Goal: Task Accomplishment & Management: Use online tool/utility

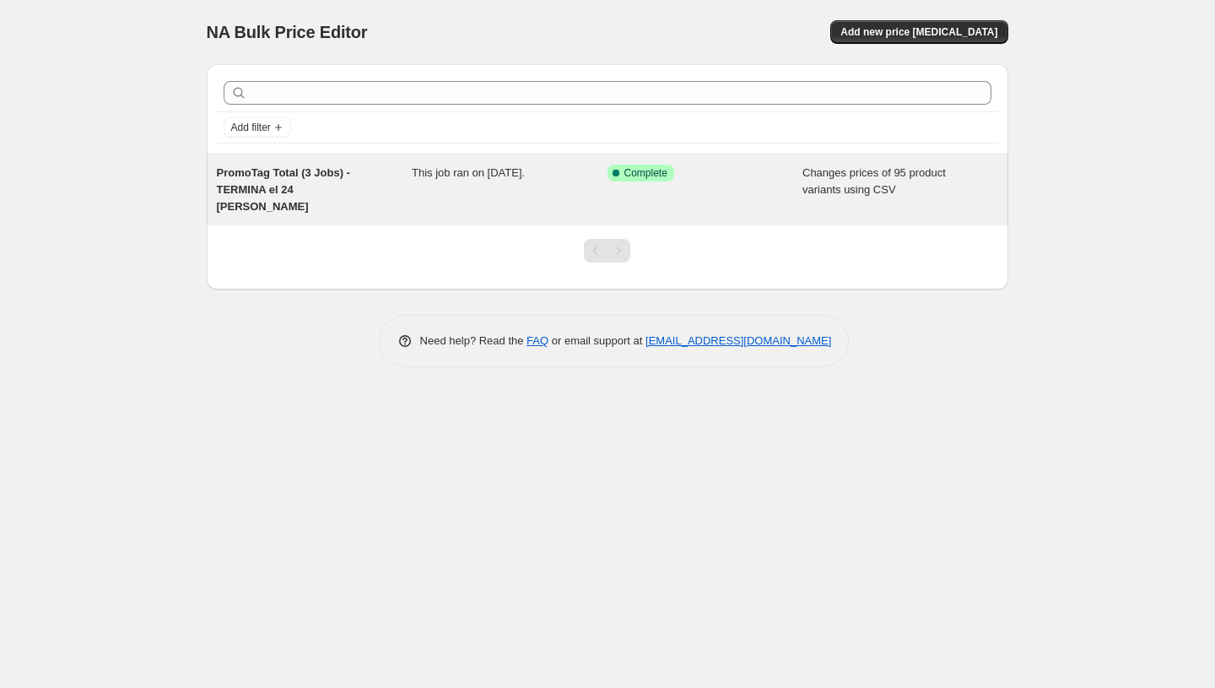
click at [416, 165] on div "This job ran on August 23, 2025." at bounding box center [510, 190] width 196 height 51
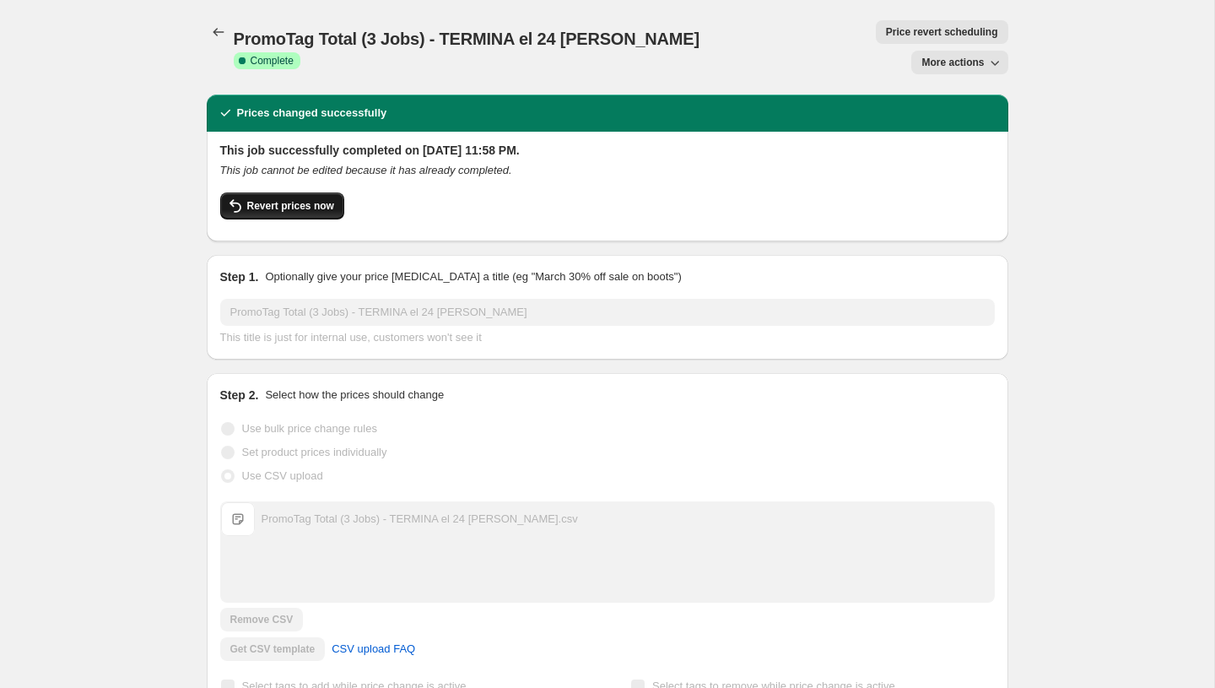
click at [288, 199] on span "Revert prices now" at bounding box center [290, 206] width 87 height 14
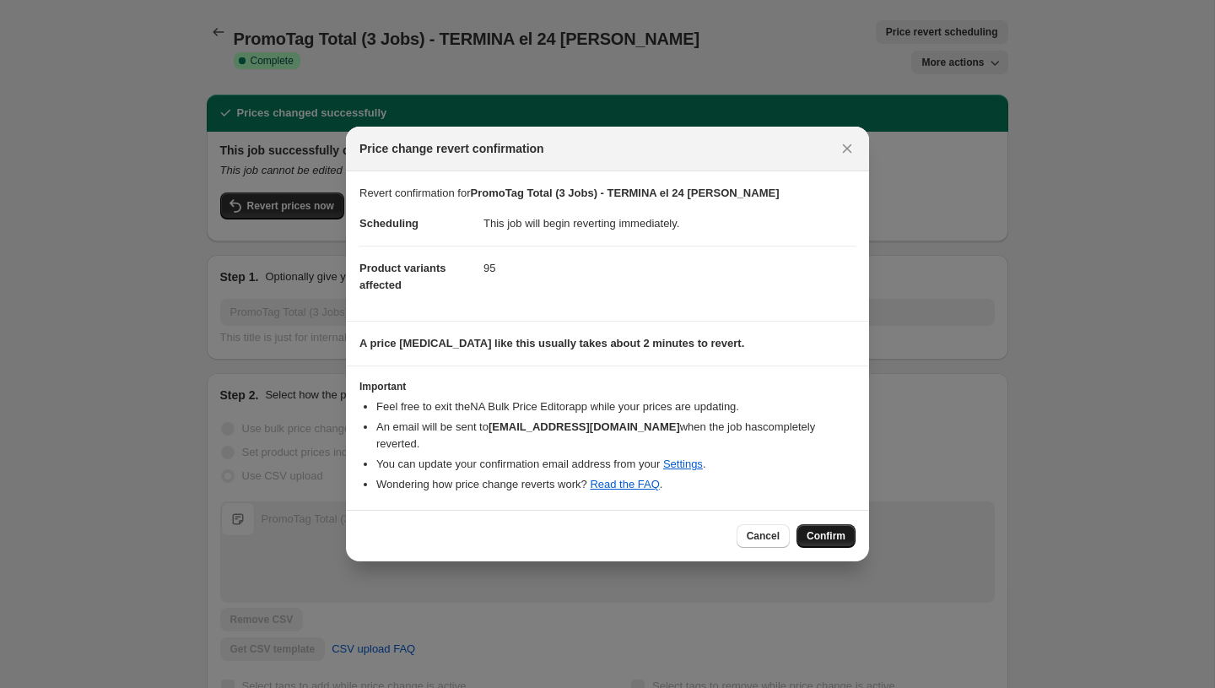
click at [827, 533] on span "Confirm" at bounding box center [826, 536] width 39 height 14
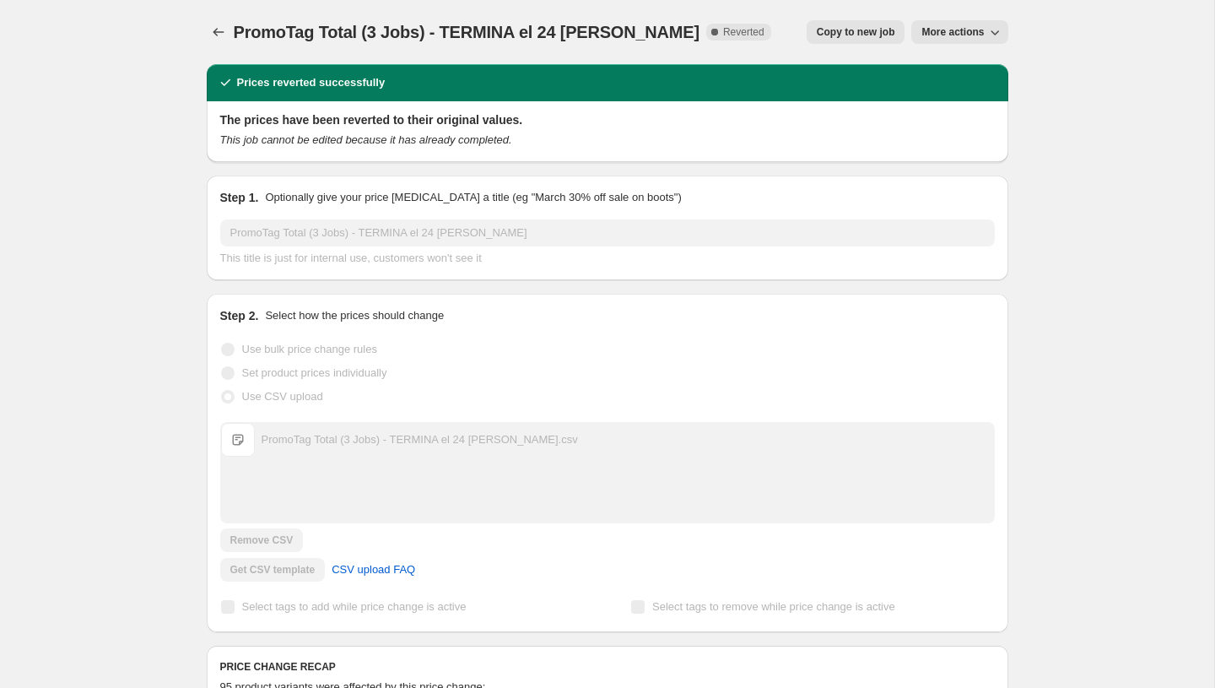
click at [393, 37] on span "PromoTag Total (3 Jobs) - TERMINA el 24 de Agosto" at bounding box center [467, 32] width 466 height 19
click at [393, 37] on span "PromoTag Total (3 Jobs) - TERMINA el 24 [PERSON_NAME]" at bounding box center [467, 32] width 466 height 19
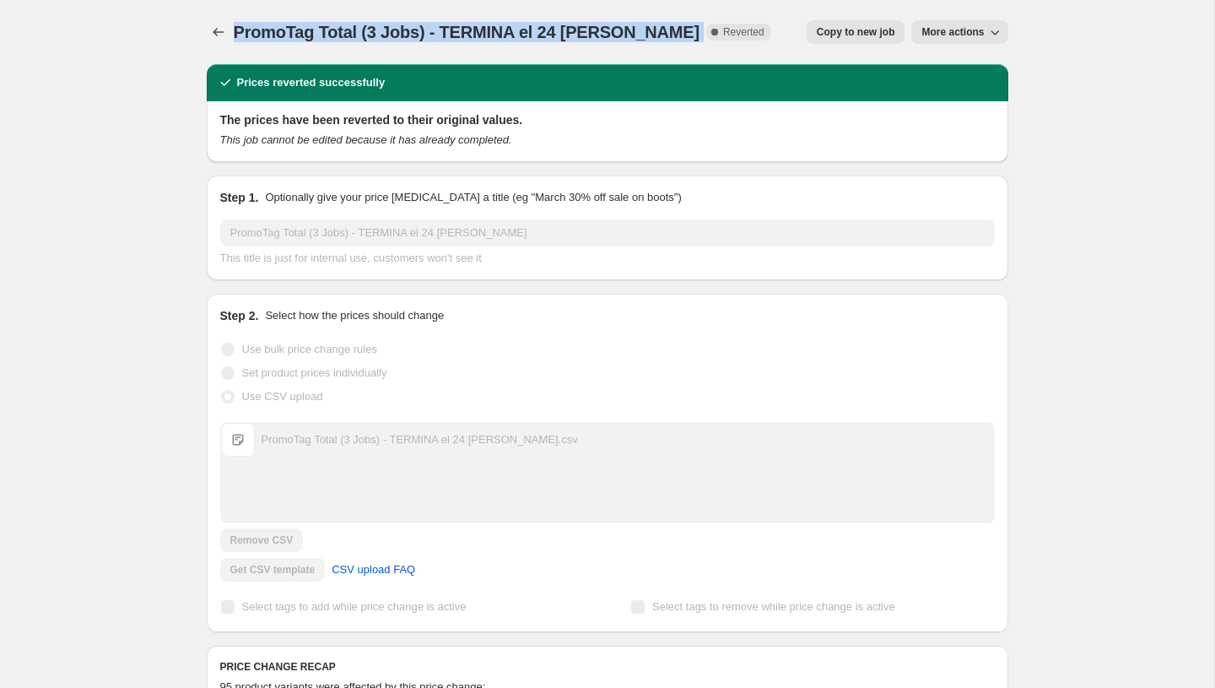
click at [393, 37] on span "PromoTag Total (3 Jobs) - TERMINA el 24 [PERSON_NAME]" at bounding box center [467, 32] width 466 height 19
click at [215, 31] on icon "Price change jobs" at bounding box center [218, 32] width 17 height 17
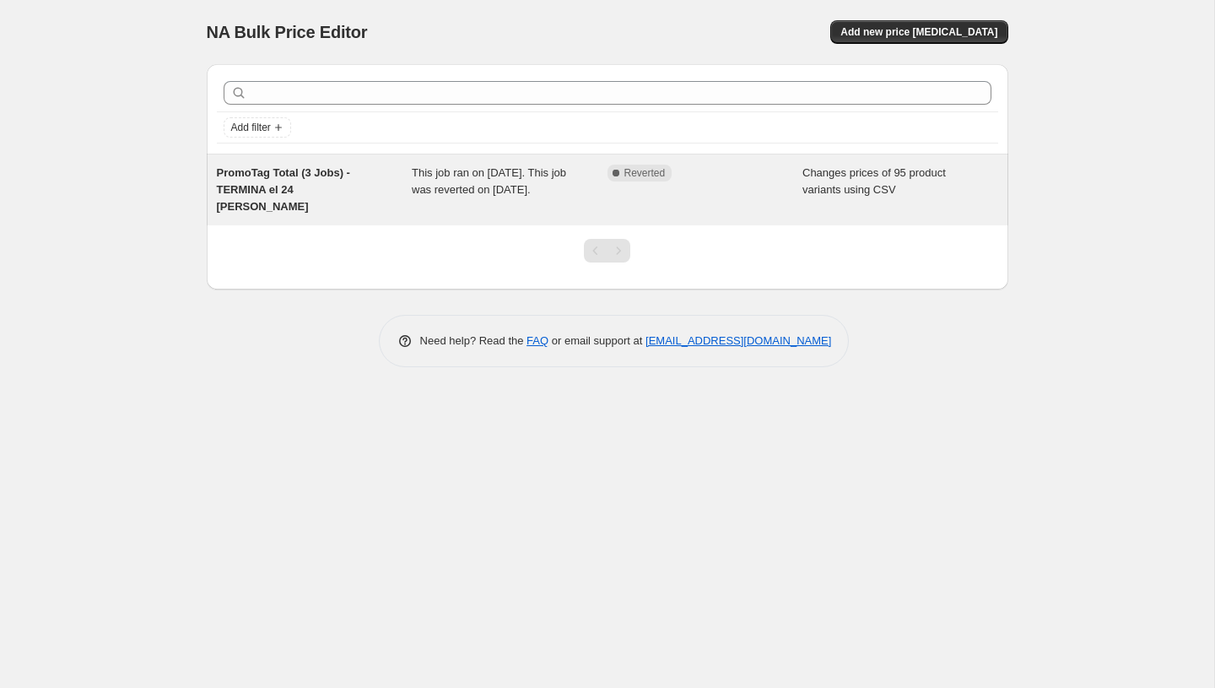
click at [379, 180] on div "PromoTag Total (3 Jobs) - TERMINA el 24 [PERSON_NAME]" at bounding box center [315, 190] width 196 height 51
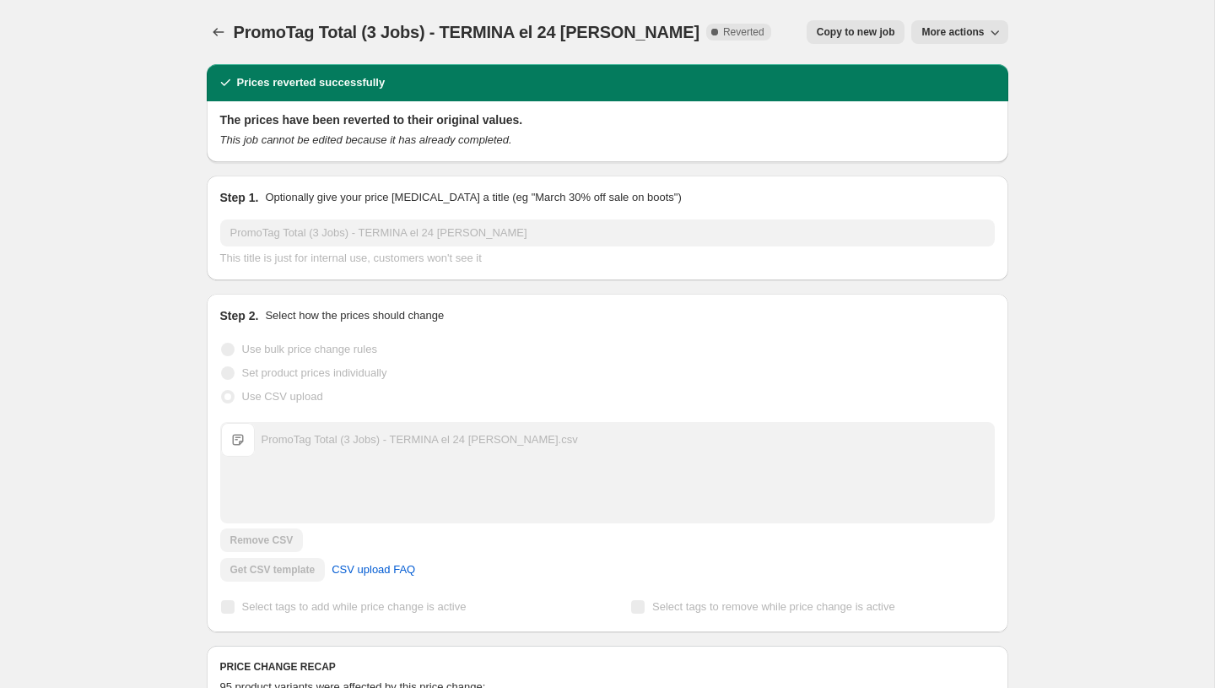
click at [940, 40] on button "More actions" at bounding box center [959, 32] width 96 height 24
click at [842, 24] on button "Copy to new job" at bounding box center [856, 32] width 99 height 24
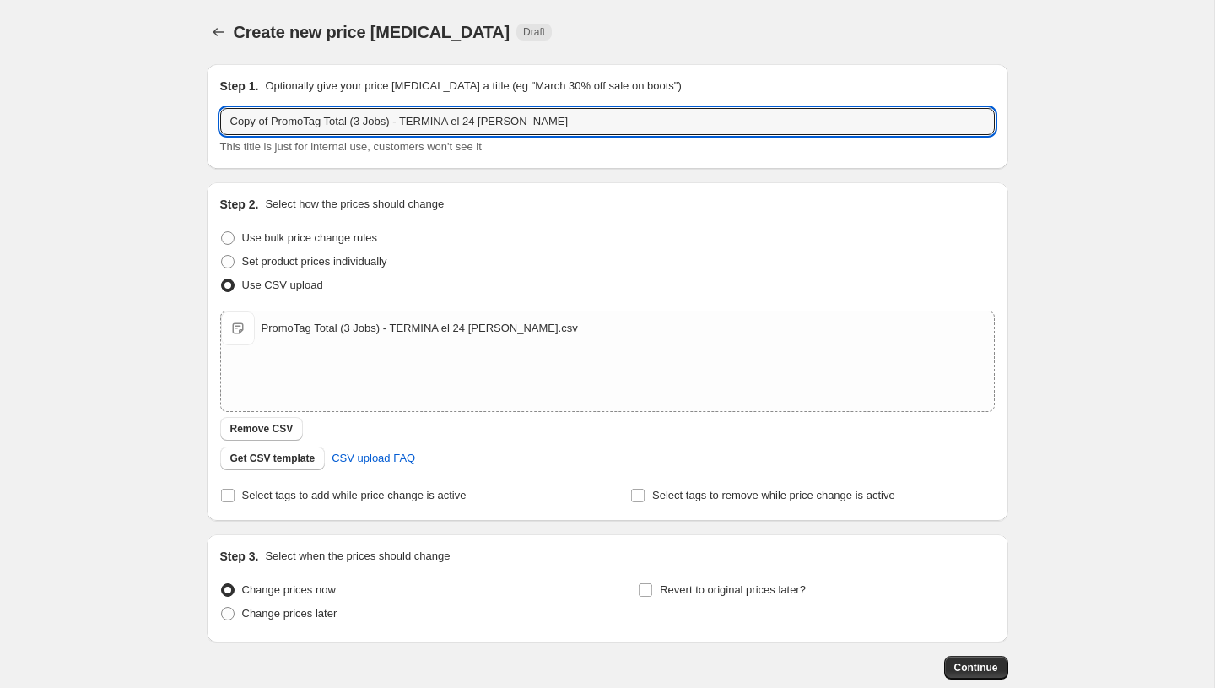
drag, startPoint x: 273, startPoint y: 120, endPoint x: 166, endPoint y: 101, distance: 107.9
click at [166, 101] on div "Create new price change job. This page is ready Create new price change job Dra…" at bounding box center [607, 391] width 1214 height 782
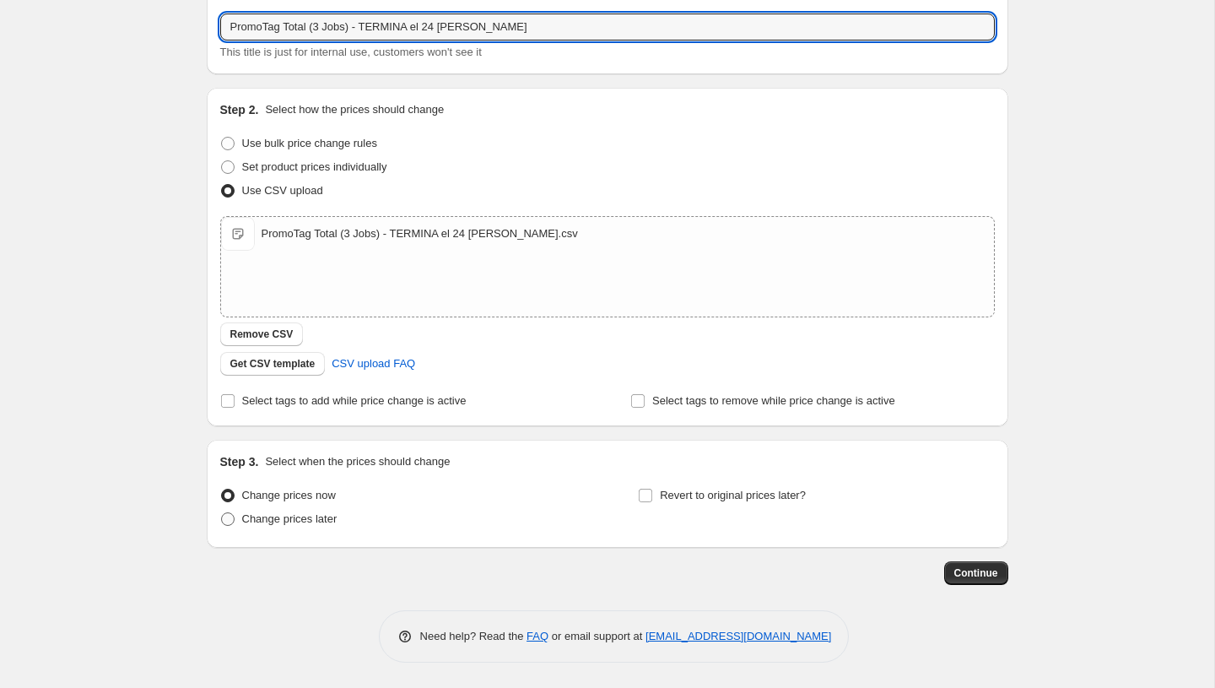
type input "PromoTag Total (3 Jobs) - TERMINA el 24 [PERSON_NAME]"
click at [288, 515] on span "Change prices later" at bounding box center [289, 518] width 95 height 13
click at [222, 513] on input "Change prices later" at bounding box center [221, 512] width 1 height 1
radio input "true"
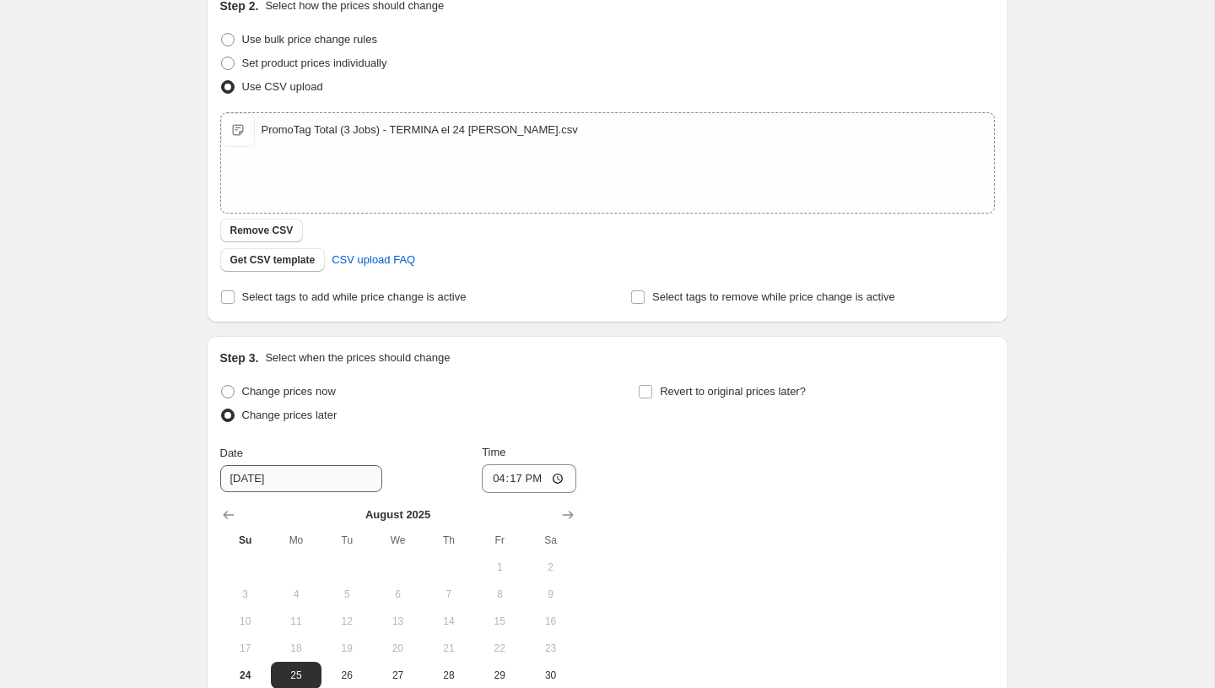
scroll to position [211, 0]
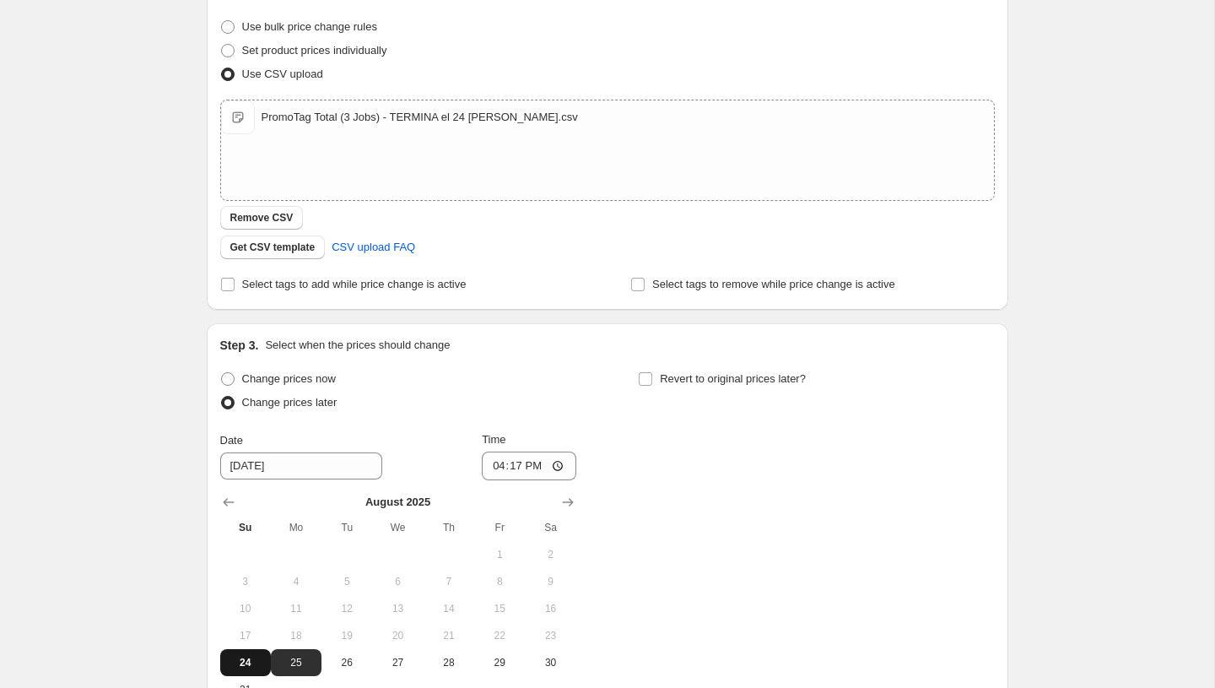
click at [251, 665] on span "24" at bounding box center [245, 663] width 37 height 14
type input "[DATE]"
click at [494, 467] on input "16:17" at bounding box center [529, 466] width 95 height 29
click at [511, 472] on input "23:59" at bounding box center [529, 466] width 95 height 29
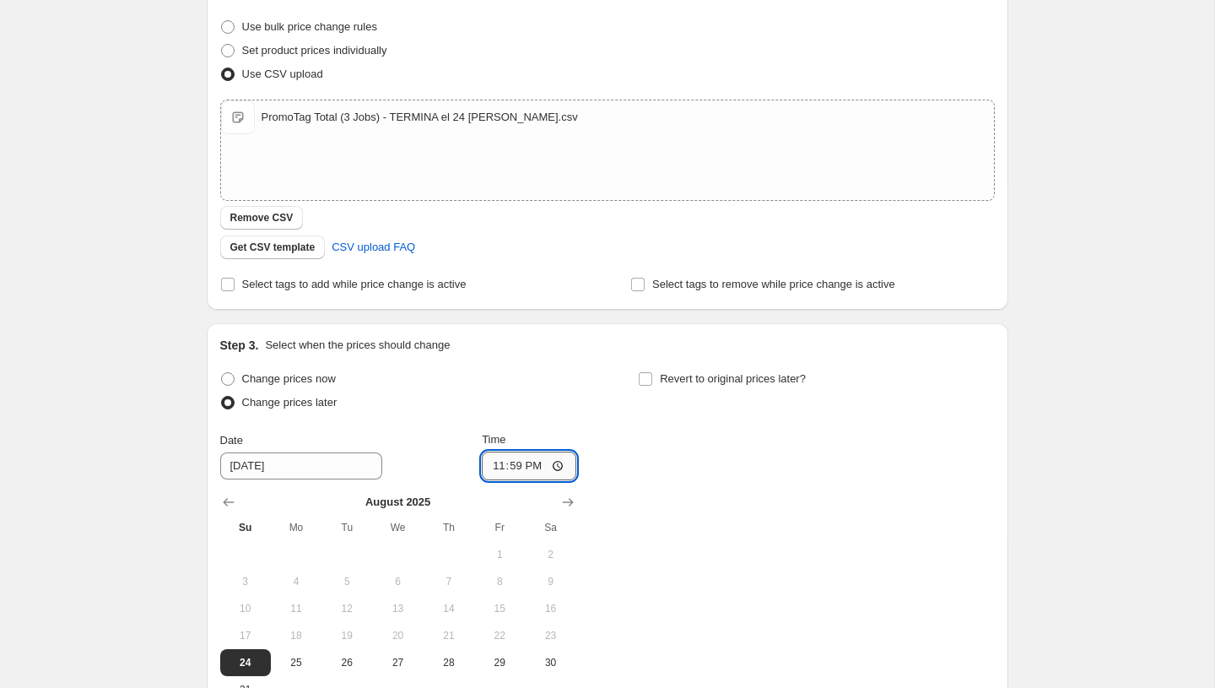
click at [511, 472] on input "23:59" at bounding box center [529, 466] width 95 height 29
type input "23:58"
click at [616, 468] on div "Change prices now Change prices later Date 8/24/2025 Time 23:58 August 2025 Su …" at bounding box center [607, 535] width 775 height 336
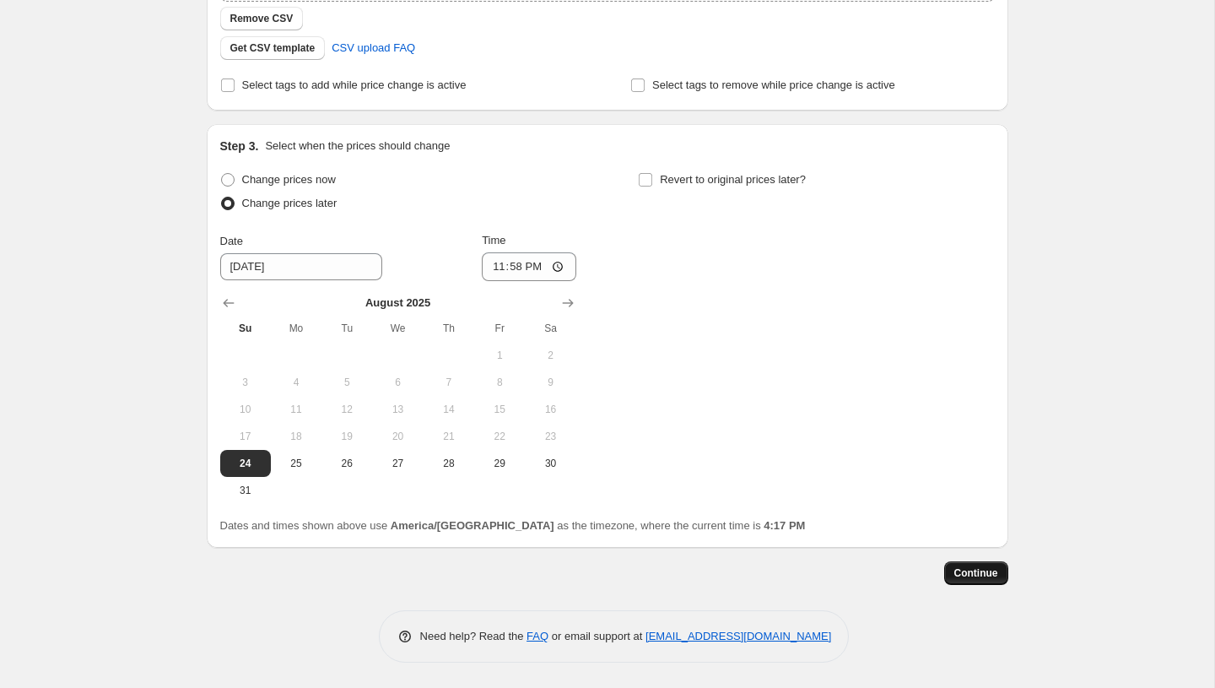
click at [954, 571] on span "Continue" at bounding box center [976, 573] width 44 height 14
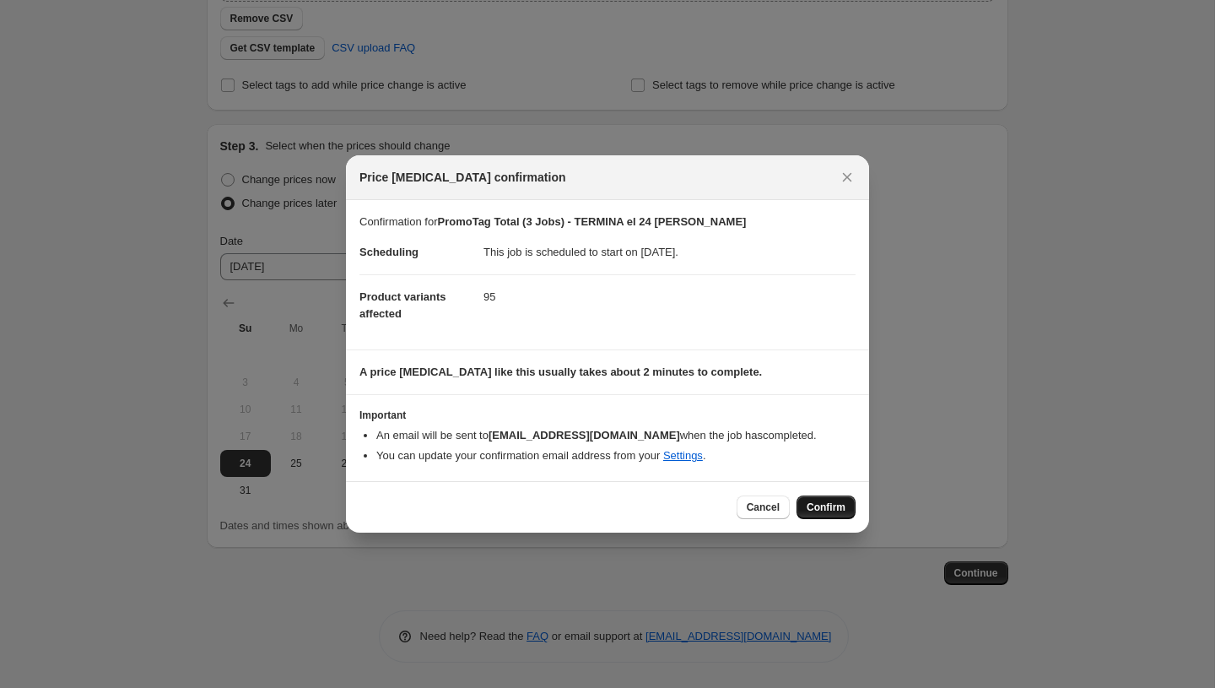
click at [817, 513] on span "Confirm" at bounding box center [826, 507] width 39 height 14
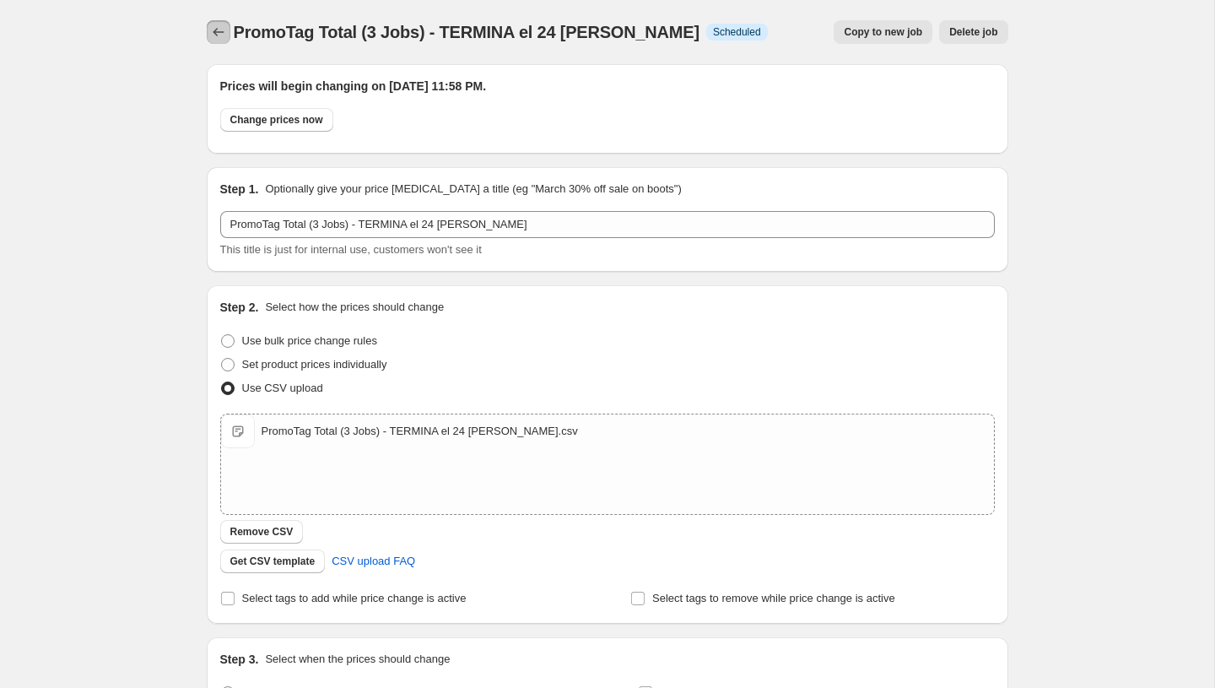
click at [211, 20] on button "Price change jobs" at bounding box center [219, 32] width 24 height 24
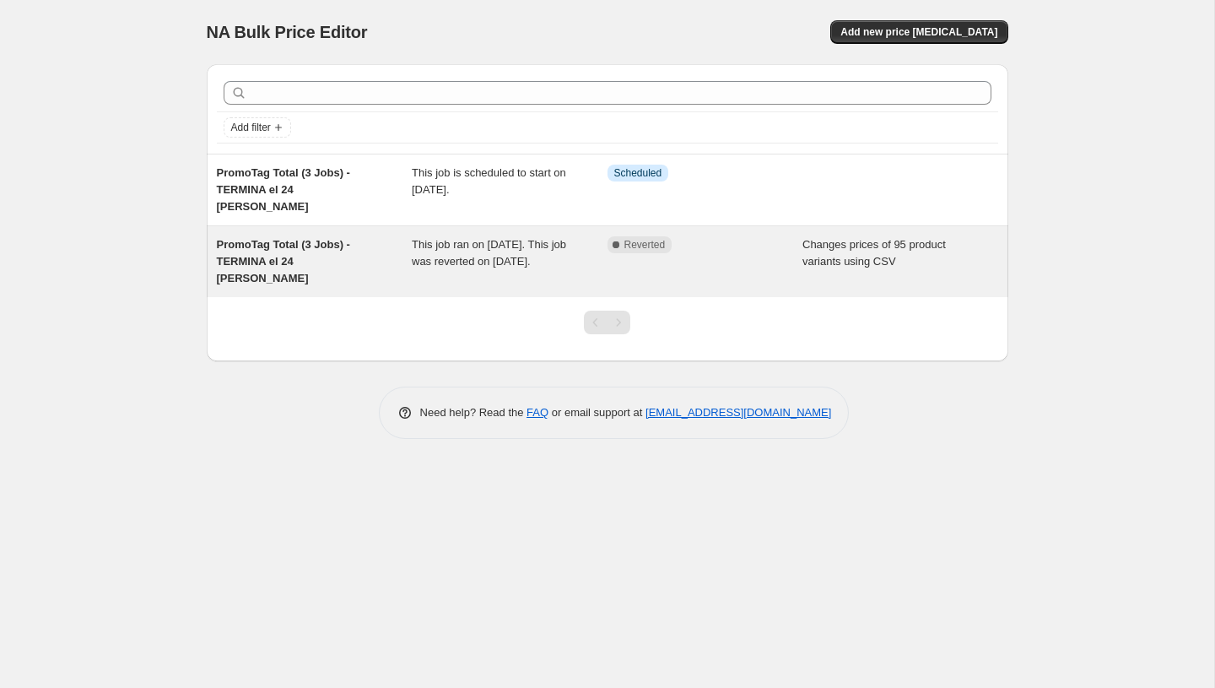
click at [554, 237] on div "This job ran on August 23, 2025. This job was reverted on August 24, 2025." at bounding box center [510, 261] width 196 height 51
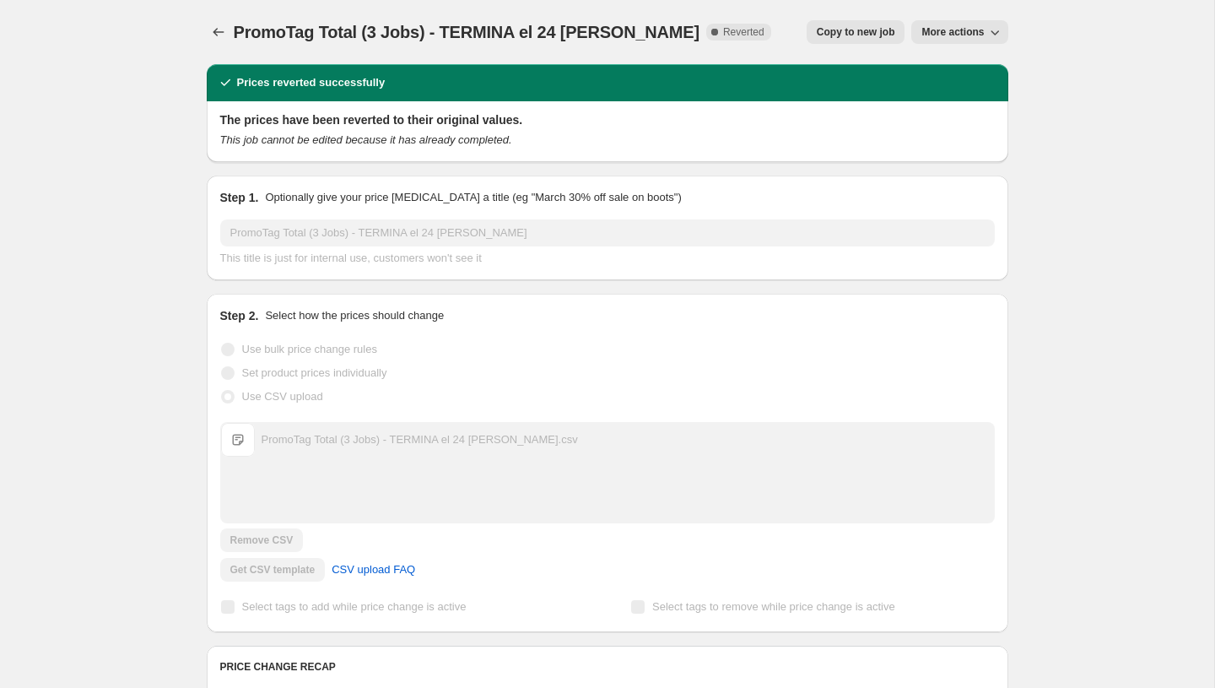
click at [975, 27] on span "More actions" at bounding box center [953, 32] width 62 height 14
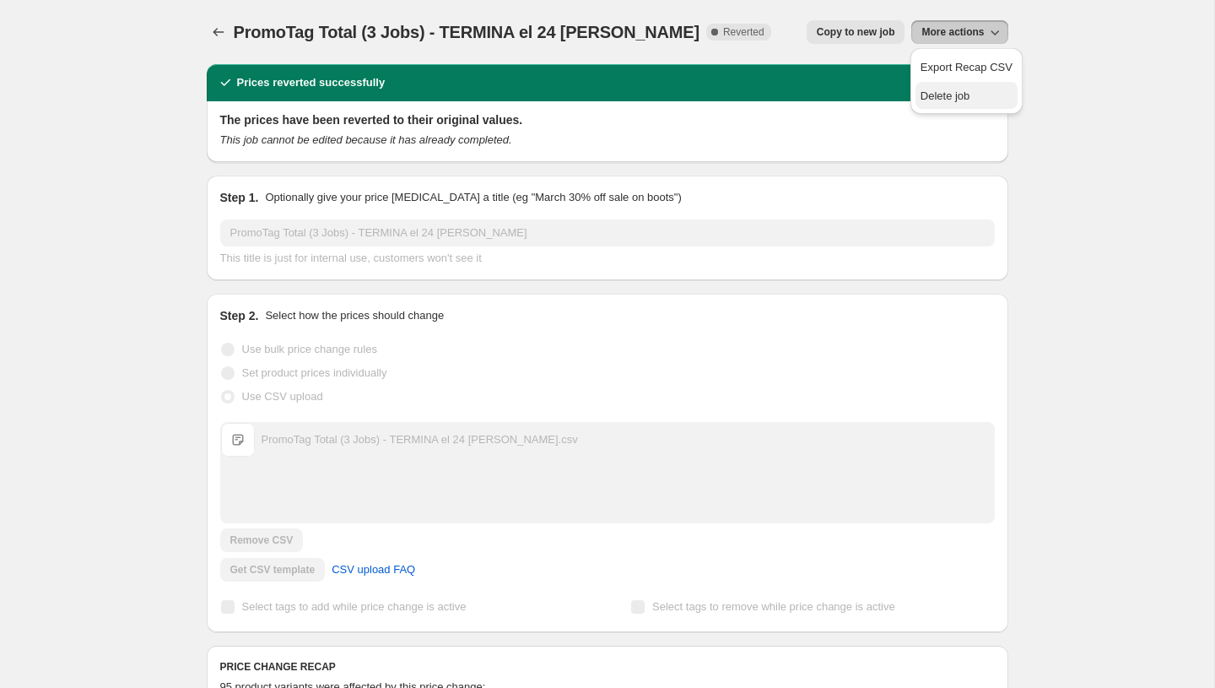
click at [935, 97] on span "Delete job" at bounding box center [946, 95] width 50 height 13
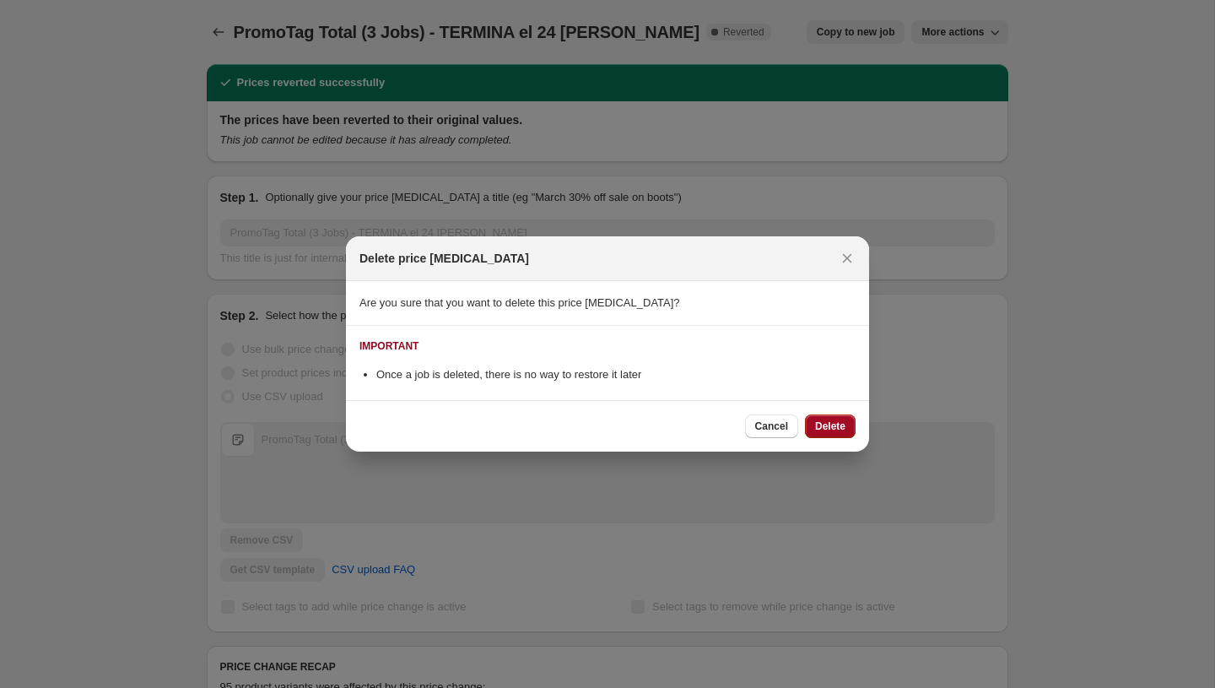
click at [828, 430] on span "Delete" at bounding box center [830, 426] width 30 height 14
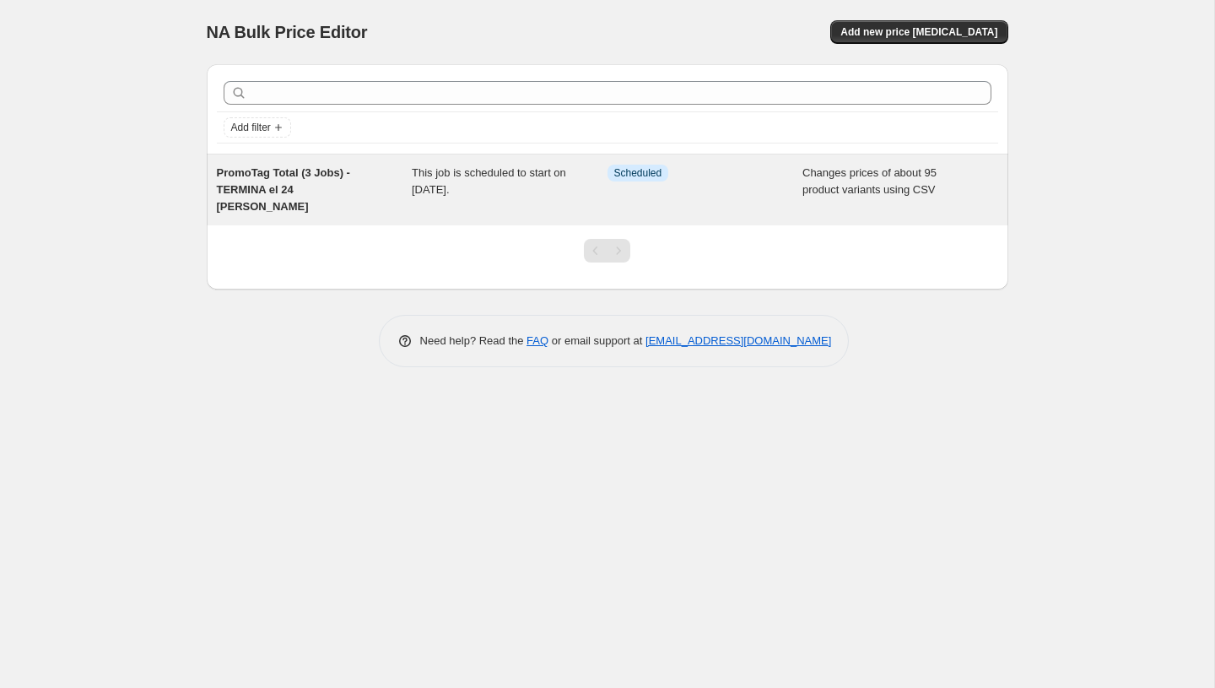
click at [845, 181] on div "Changes prices of about 95 product variants using CSV" at bounding box center [901, 190] width 196 height 51
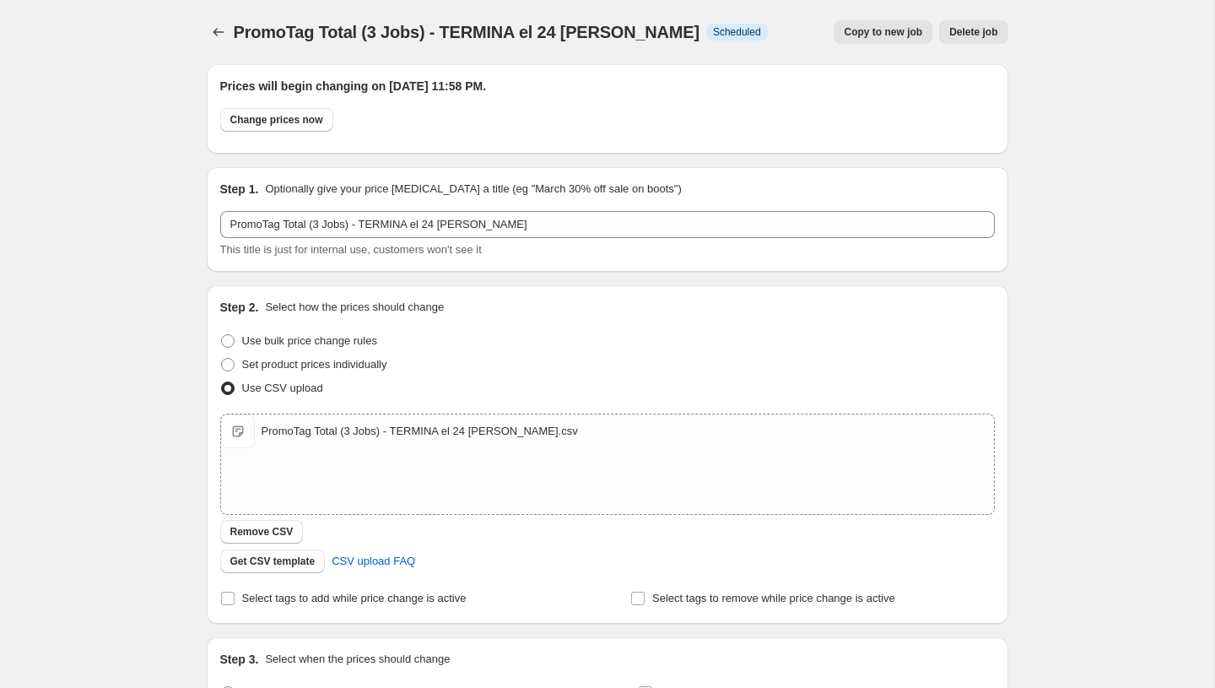
click at [979, 31] on span "Delete job" at bounding box center [973, 32] width 48 height 14
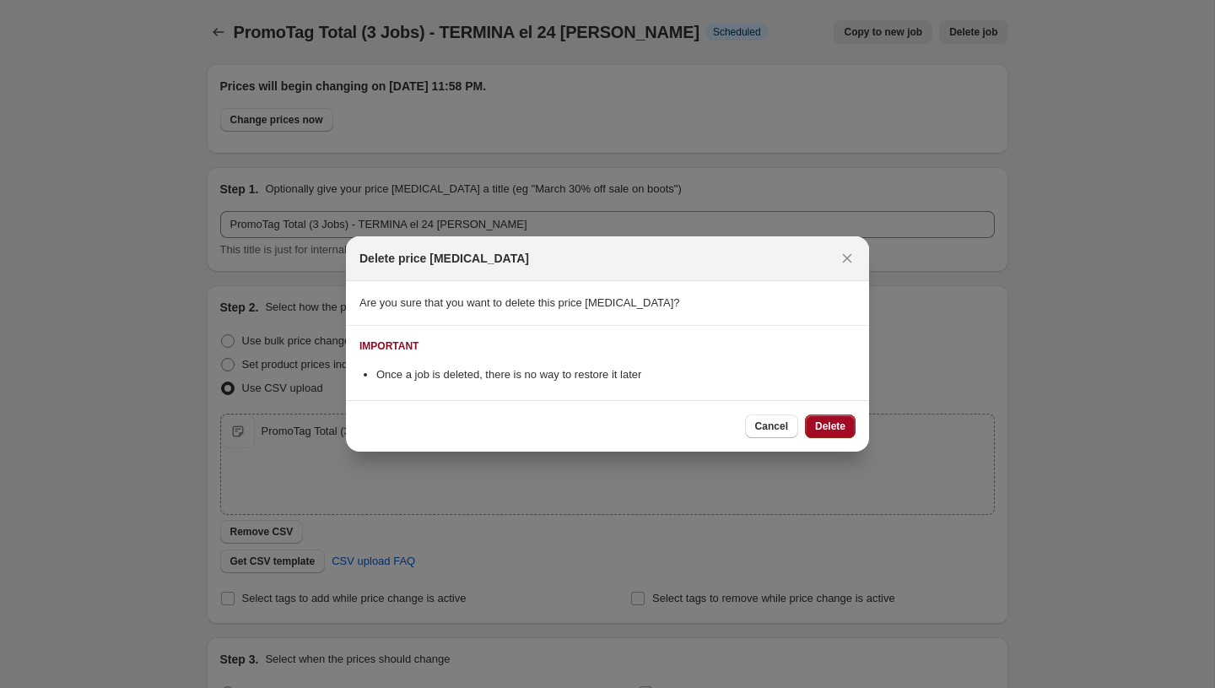
click at [819, 423] on span "Delete" at bounding box center [830, 426] width 30 height 14
